Goal: Find specific fact: Find specific fact

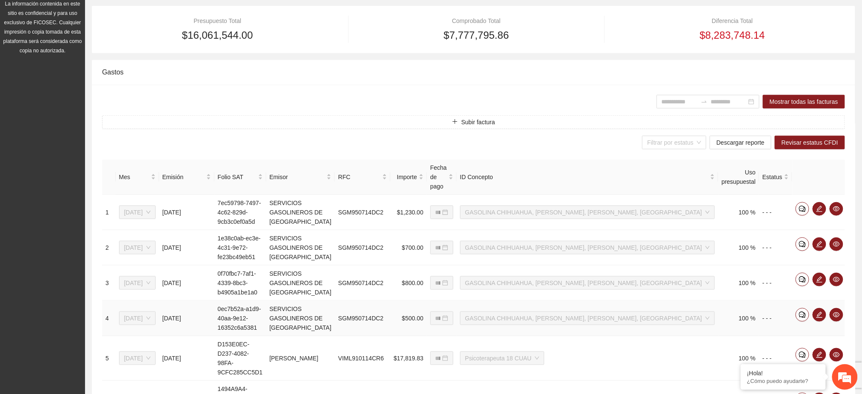
scroll to position [357, 0]
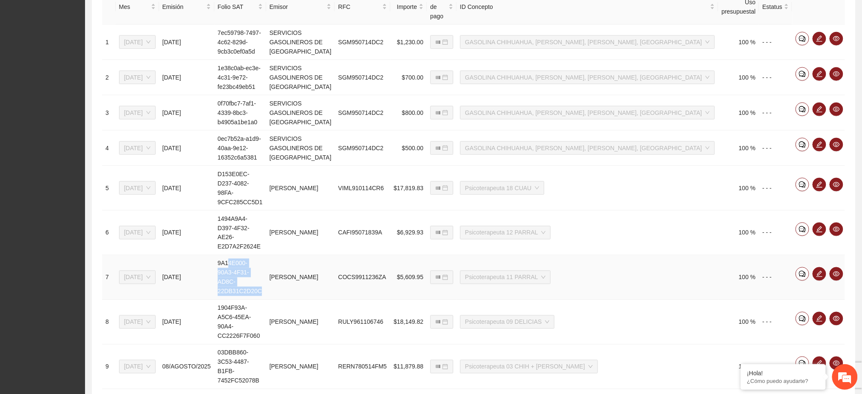
drag, startPoint x: 265, startPoint y: 235, endPoint x: 233, endPoint y: 226, distance: 33.9
click at [233, 255] on td "9A14E000-90A3-4F31-AD8C-22DB31C2D20C" at bounding box center [240, 277] width 52 height 45
click at [388, 349] on div "**********" at bounding box center [473, 223] width 743 height 468
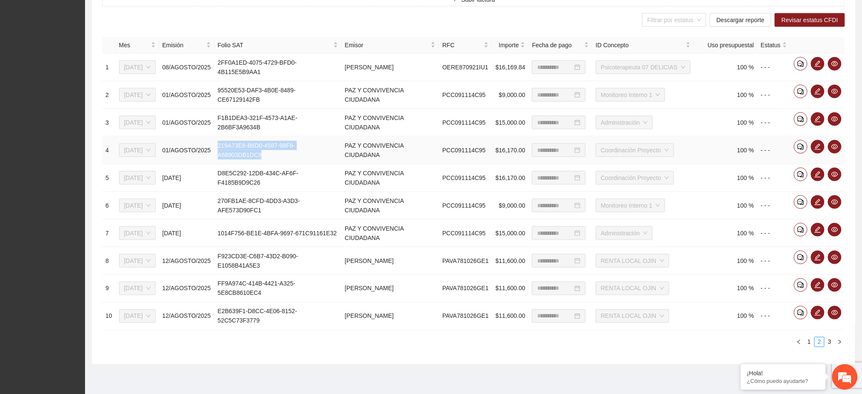
drag, startPoint x: 340, startPoint y: 150, endPoint x: 224, endPoint y: 148, distance: 115.6
click at [224, 148] on td "219A73E8-B6D0-4587-98F6-A68903DB1DC9" at bounding box center [277, 150] width 127 height 28
click at [260, 161] on td "219A73E8-B6D0-4587-98F6-A68903DB1DC9" at bounding box center [277, 150] width 127 height 28
drag, startPoint x: 339, startPoint y: 147, endPoint x: 223, endPoint y: 148, distance: 116.0
click at [223, 148] on td "219A73E8-B6D0-4587-98F6-A68903DB1DC9" at bounding box center [277, 150] width 127 height 28
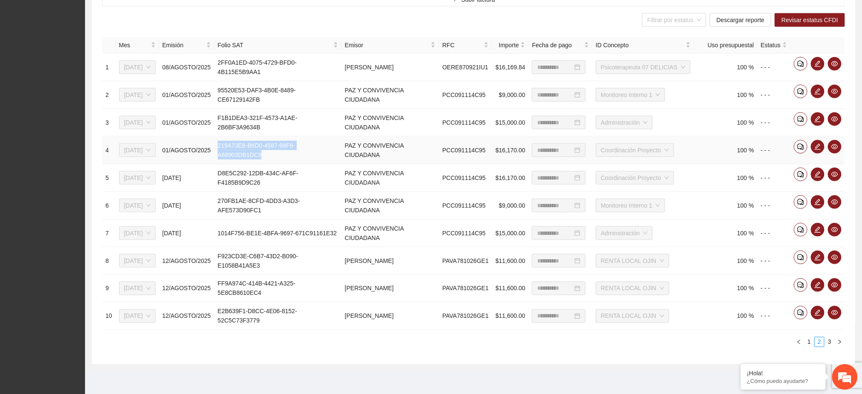
copy td "219A73E8-B6D0-4587-98F6-A68903DB1DC9"
drag, startPoint x: 336, startPoint y: 177, endPoint x: 225, endPoint y: 182, distance: 111.1
click at [225, 182] on td "D8E5C292-12DB-434C-AF6F-F4185B9D9C26" at bounding box center [277, 178] width 127 height 28
copy td "D8E5C292-12DB-434C-AF6F-F4185B9D9C26"
click at [327, 193] on td "270FB1AE-8CFD-4DD3-A3D3-AFE573D90FC1" at bounding box center [277, 206] width 127 height 28
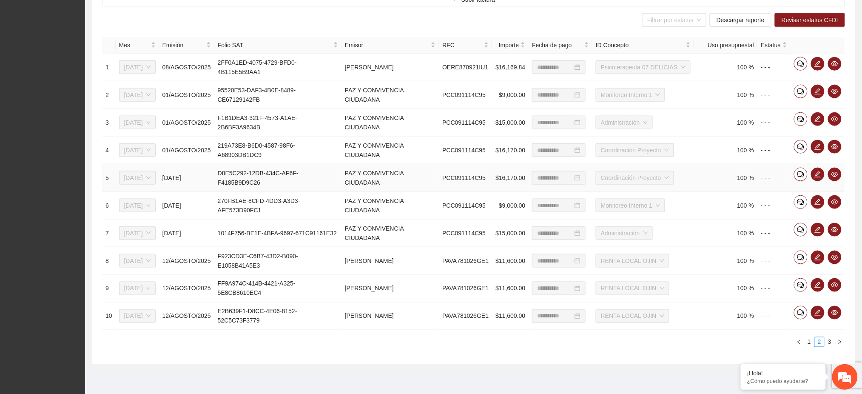
click at [341, 177] on td "D8E5C292-12DB-434C-AF6F-F4185B9D9C26" at bounding box center [277, 178] width 127 height 28
drag, startPoint x: 339, startPoint y: 174, endPoint x: 222, endPoint y: 174, distance: 117.3
click at [222, 174] on td "D8E5C292-12DB-434C-AF6F-F4185B9D9C26" at bounding box center [277, 178] width 127 height 28
copy td "D8E5C292-12DB-434C-AF6F-F4185B9D9C26"
click at [336, 94] on td "95520E53-DAF3-4B0E-8489-CE67129142FB" at bounding box center [277, 95] width 127 height 28
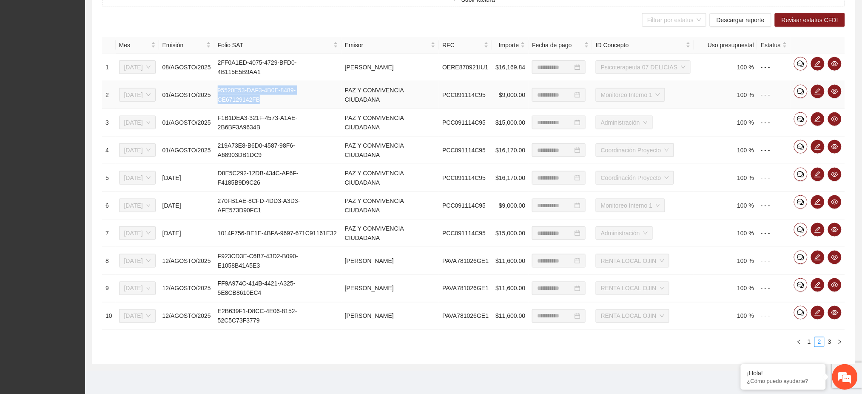
drag, startPoint x: 337, startPoint y: 94, endPoint x: 223, endPoint y: 94, distance: 114.8
click at [223, 94] on td "95520E53-DAF3-4B0E-8489-CE67129142FB" at bounding box center [277, 95] width 127 height 28
copy td "95520E53-DAF3-4B0E-8489-CE67129142FB"
drag, startPoint x: 343, startPoint y: 206, endPoint x: 221, endPoint y: 205, distance: 122.4
click at [221, 205] on td "270FB1AE-8CFD-4DD3-A3D3-AFE573D90FC1" at bounding box center [277, 206] width 127 height 28
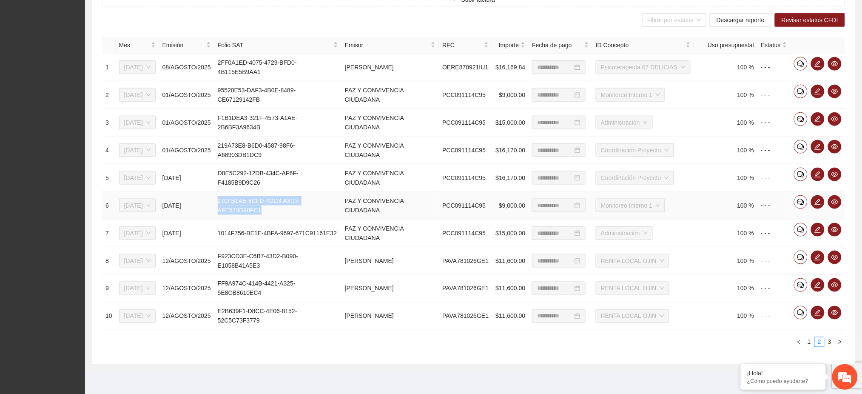
copy td "270FB1AE-8CFD-4DD3-A3D3-AFE573D90FC1"
